Goal: Transaction & Acquisition: Purchase product/service

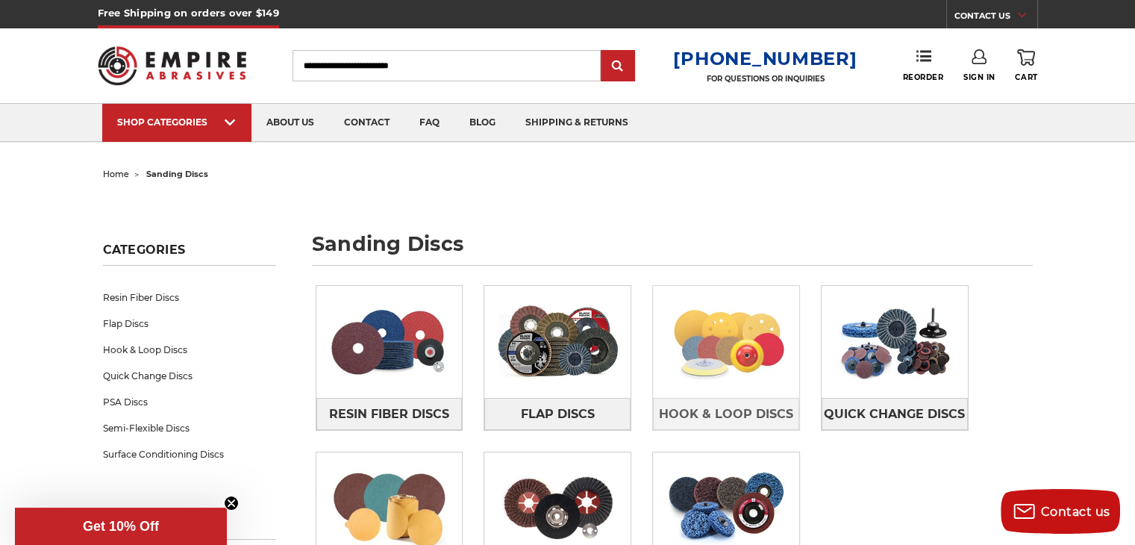
click at [743, 343] on img at bounding box center [726, 341] width 146 height 103
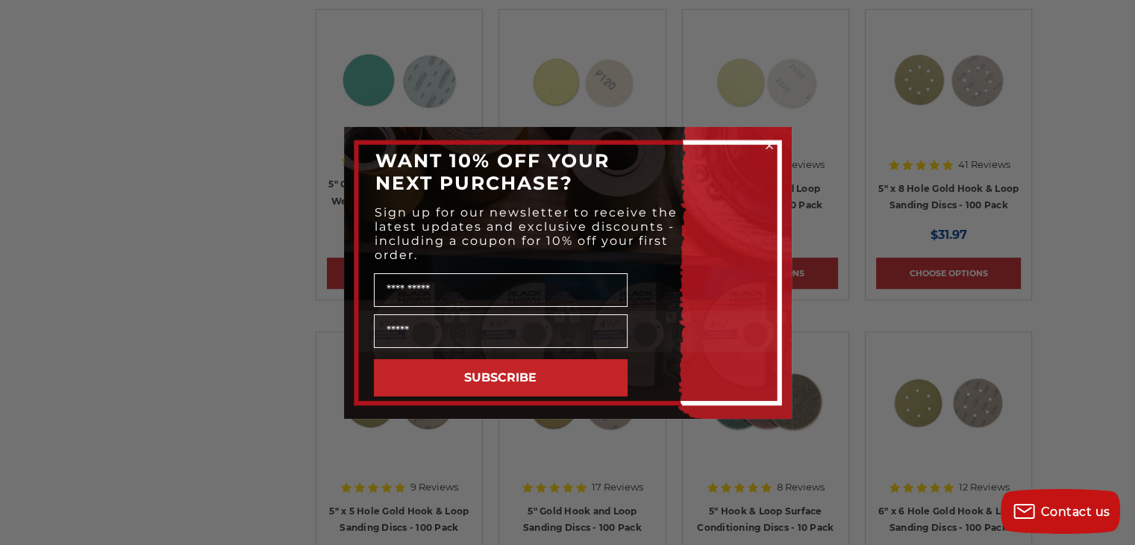
scroll to position [675, 0]
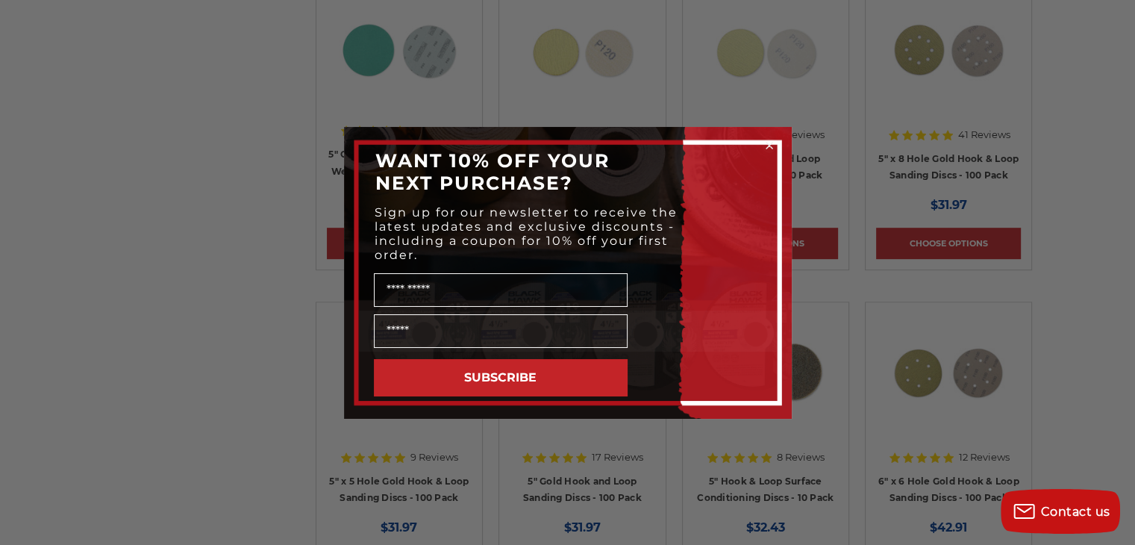
click at [768, 146] on circle "Close dialog" at bounding box center [769, 145] width 14 height 14
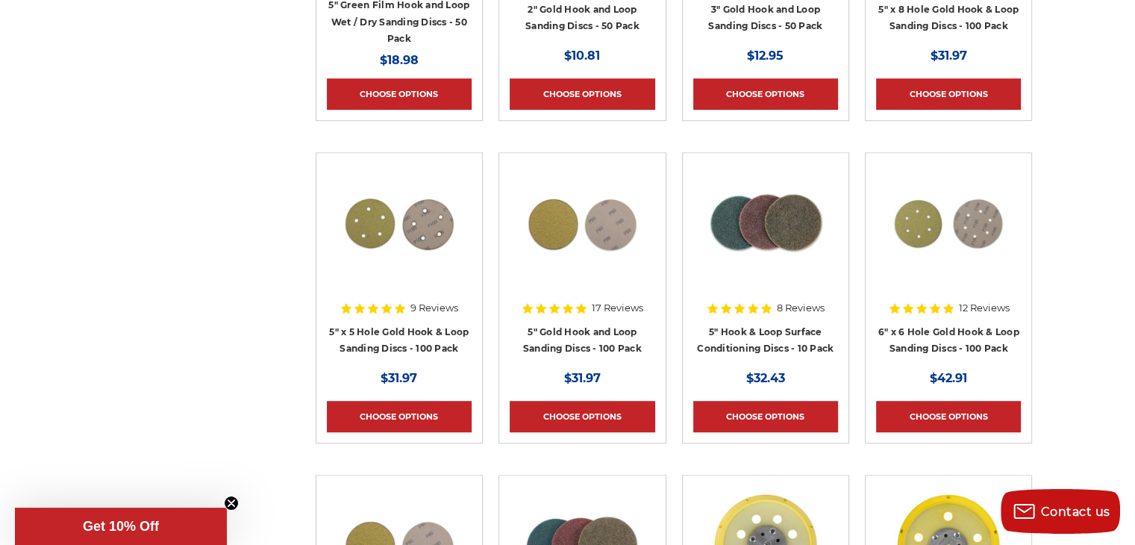
scroll to position [832, 0]
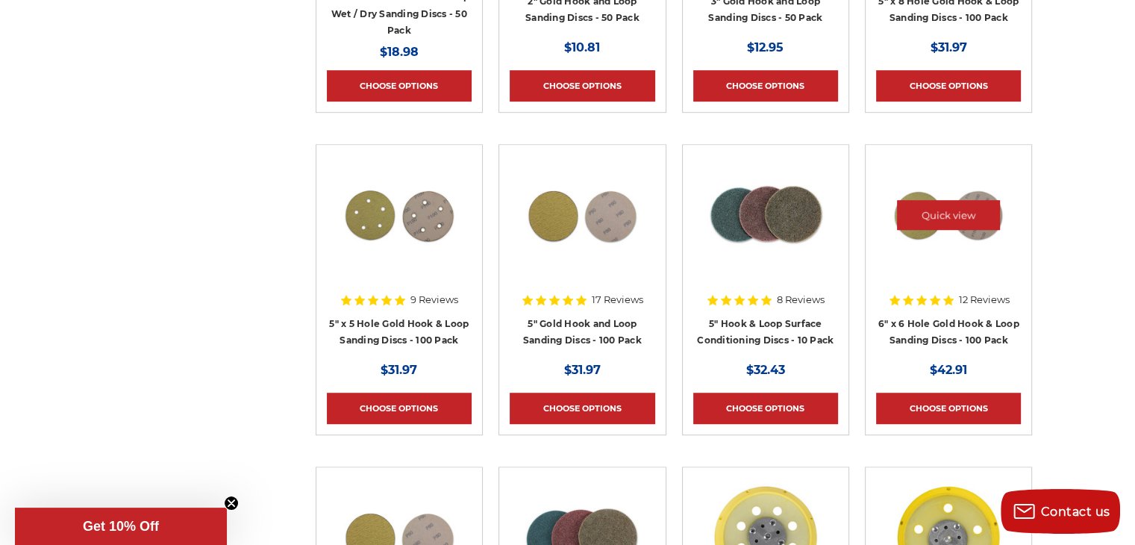
click at [946, 234] on img at bounding box center [948, 214] width 119 height 119
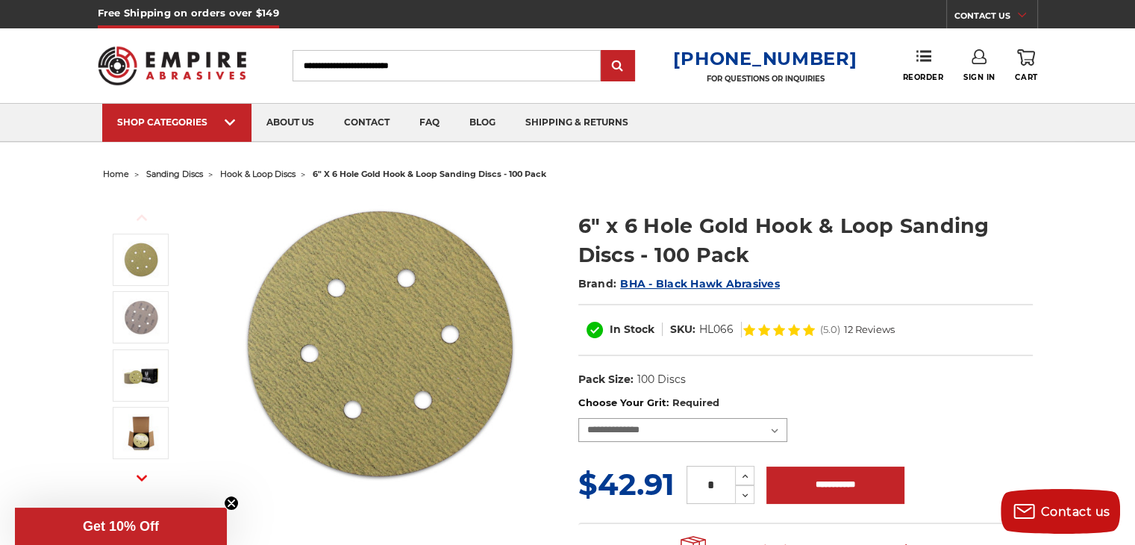
click at [769, 428] on select "**********" at bounding box center [682, 430] width 209 height 24
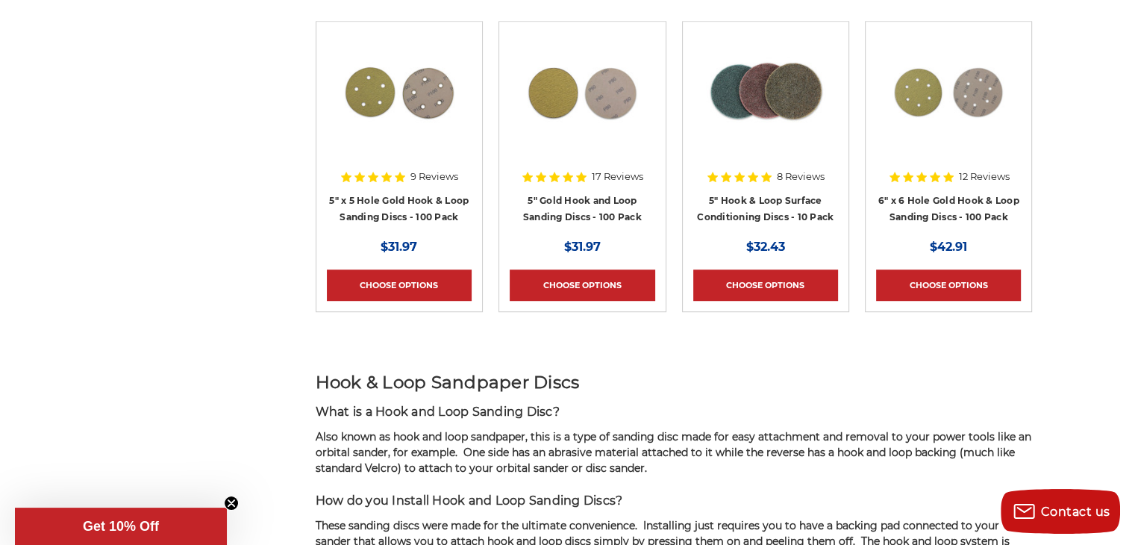
scroll to position [952, 0]
